Goal: Information Seeking & Learning: Learn about a topic

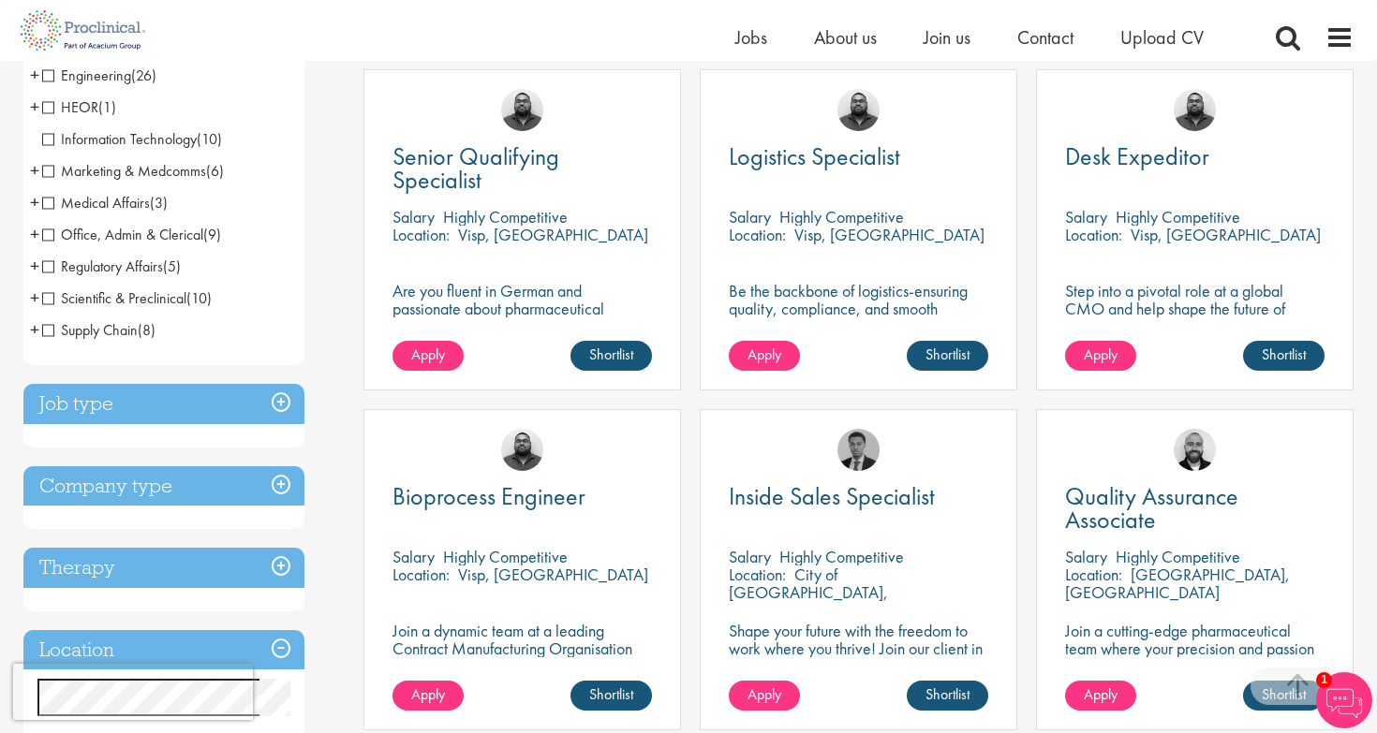
scroll to position [361, 0]
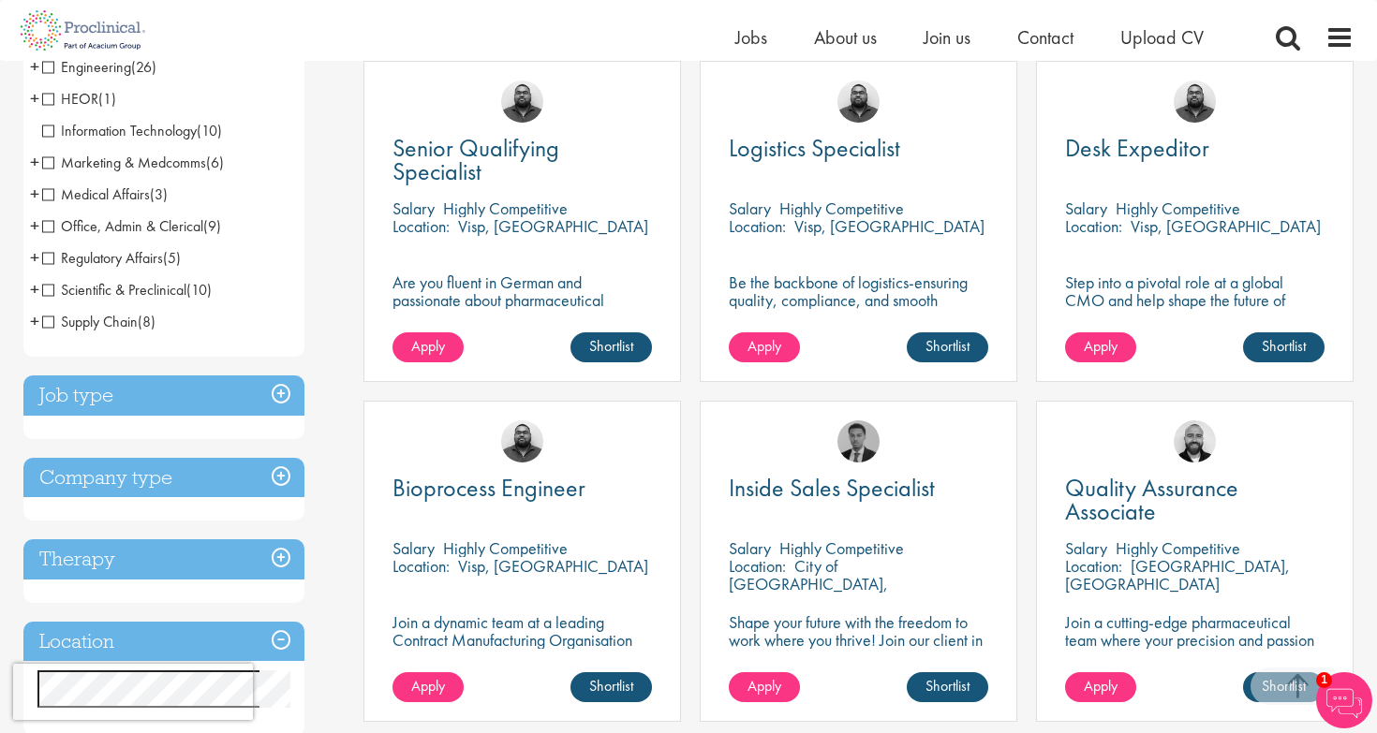
click at [242, 399] on h3 "Job type" at bounding box center [163, 396] width 281 height 40
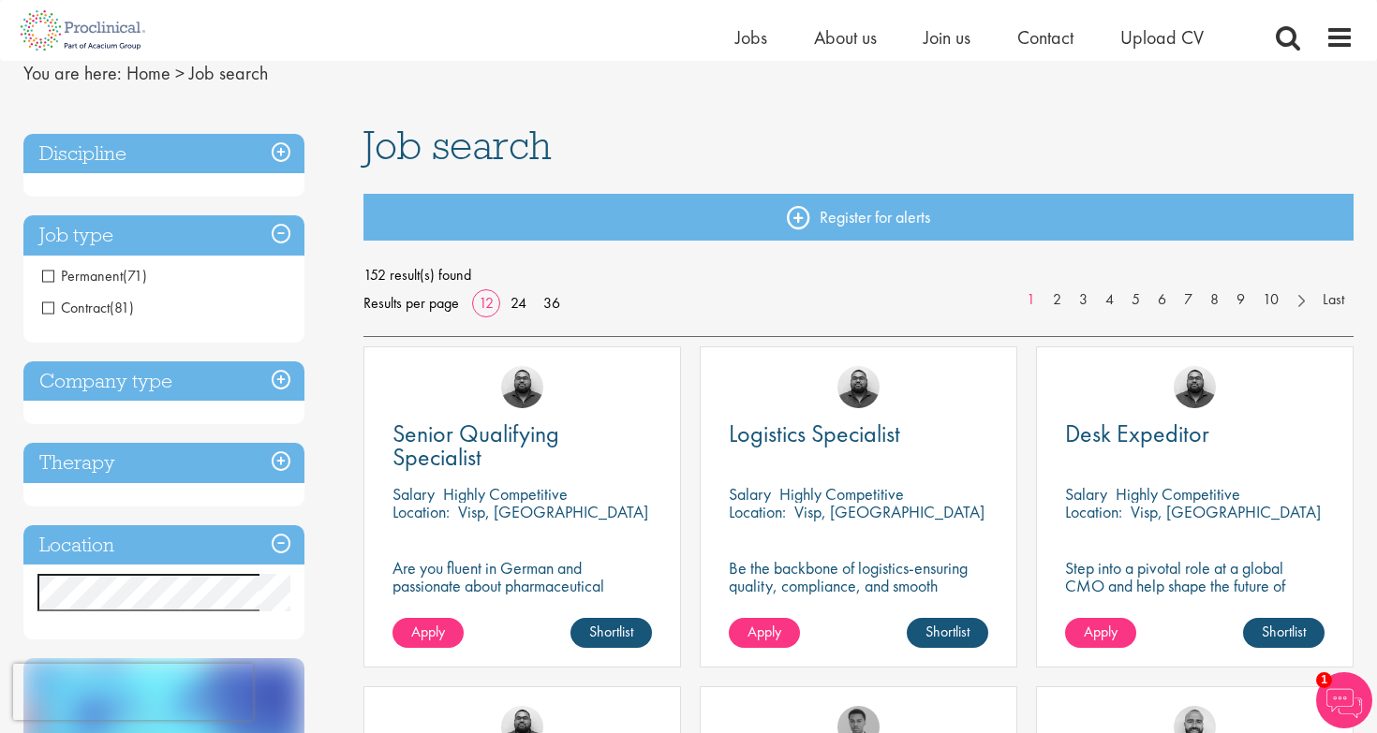
scroll to position [75, 0]
click at [165, 239] on h3 "Job type" at bounding box center [163, 236] width 281 height 40
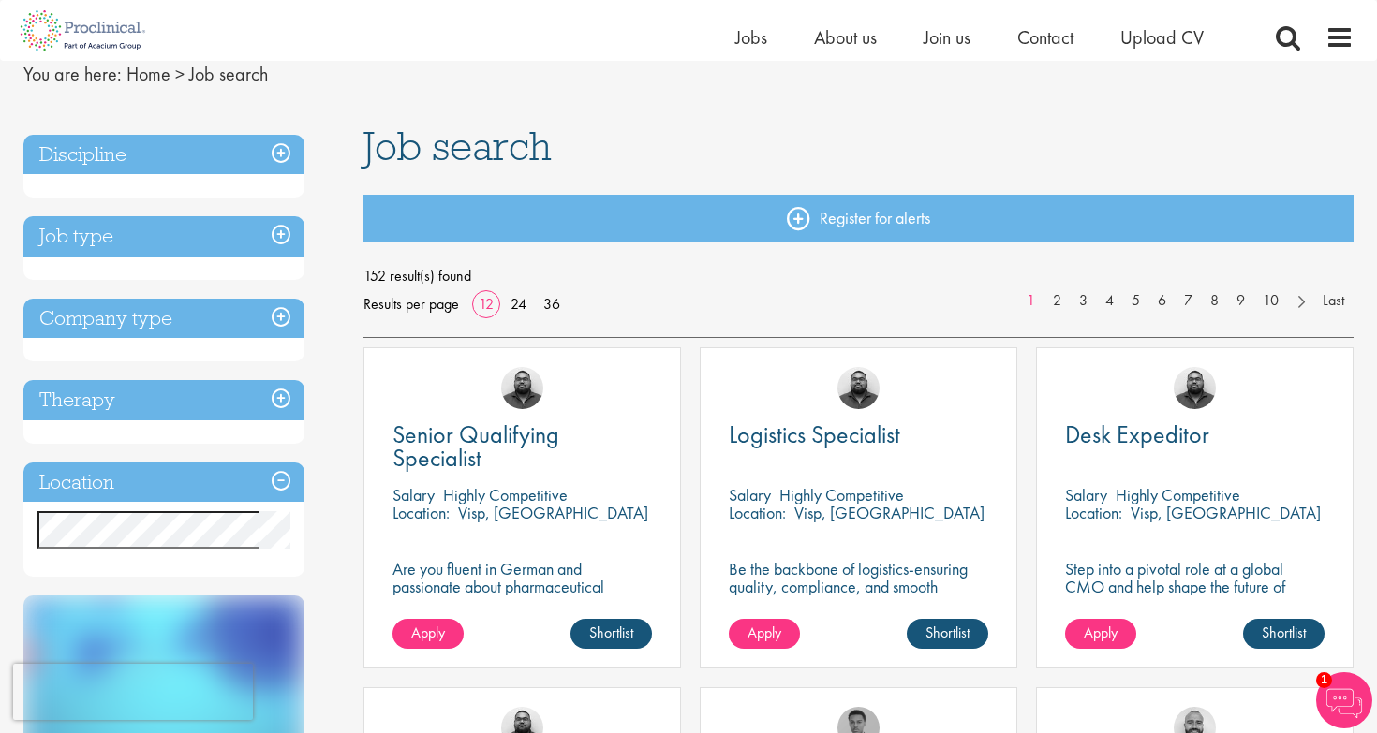
click at [192, 166] on h3 "Discipline" at bounding box center [163, 155] width 281 height 40
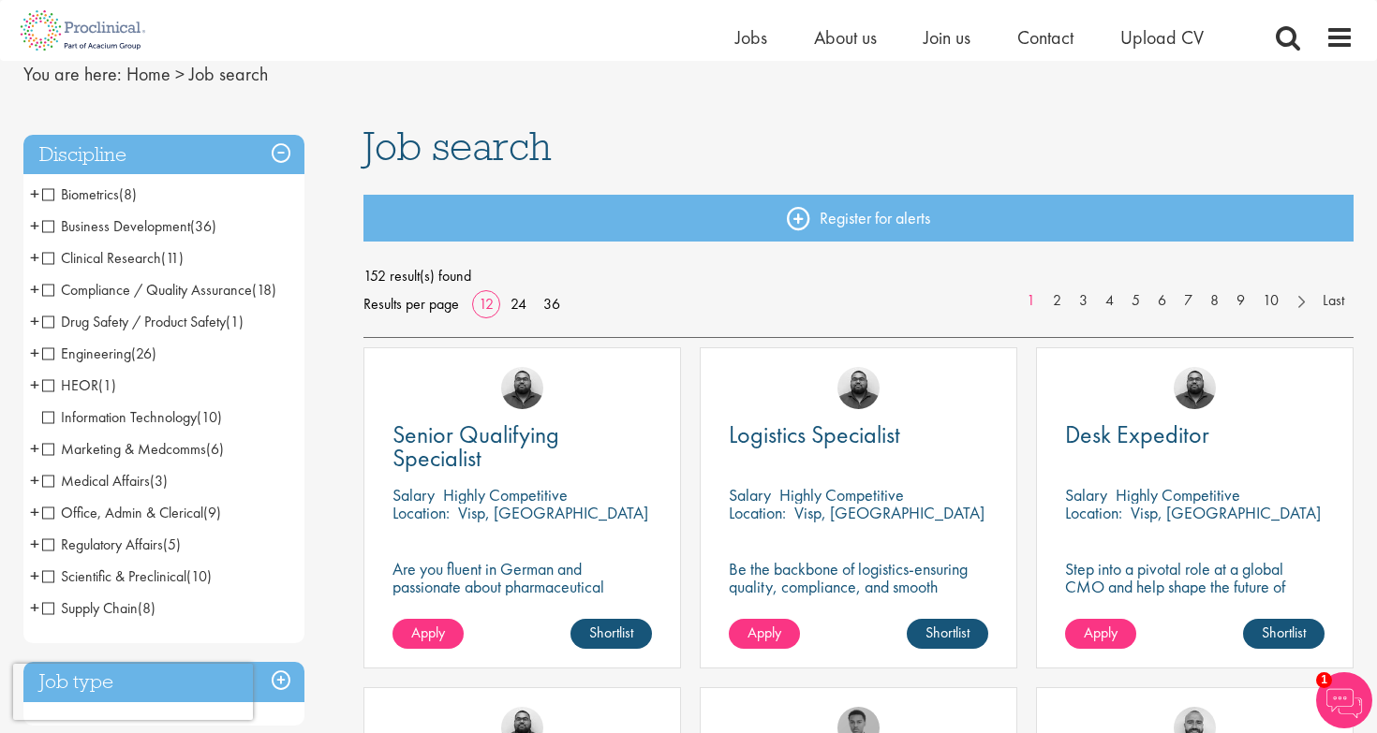
click at [110, 191] on span "Biometrics" at bounding box center [80, 194] width 77 height 20
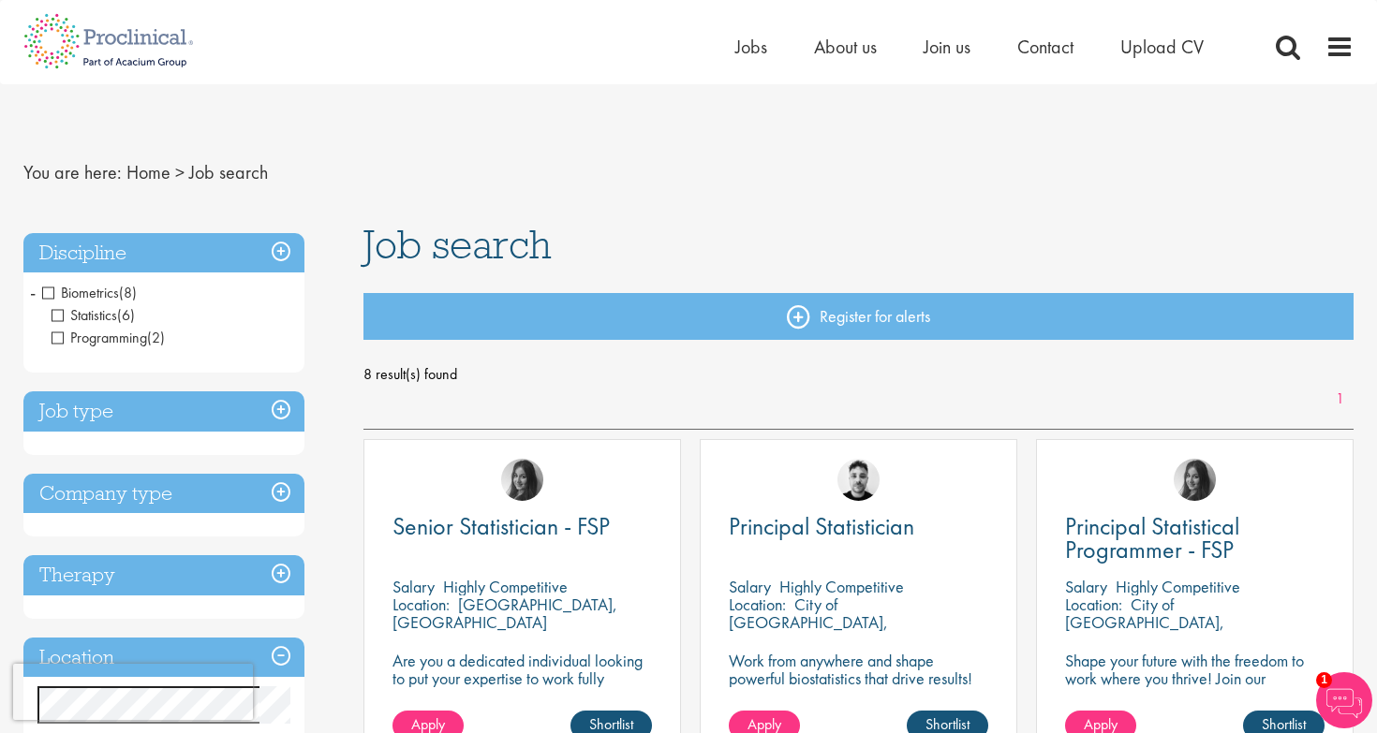
click at [48, 293] on span "Biometrics" at bounding box center [80, 293] width 77 height 20
